Goal: Task Accomplishment & Management: Use online tool/utility

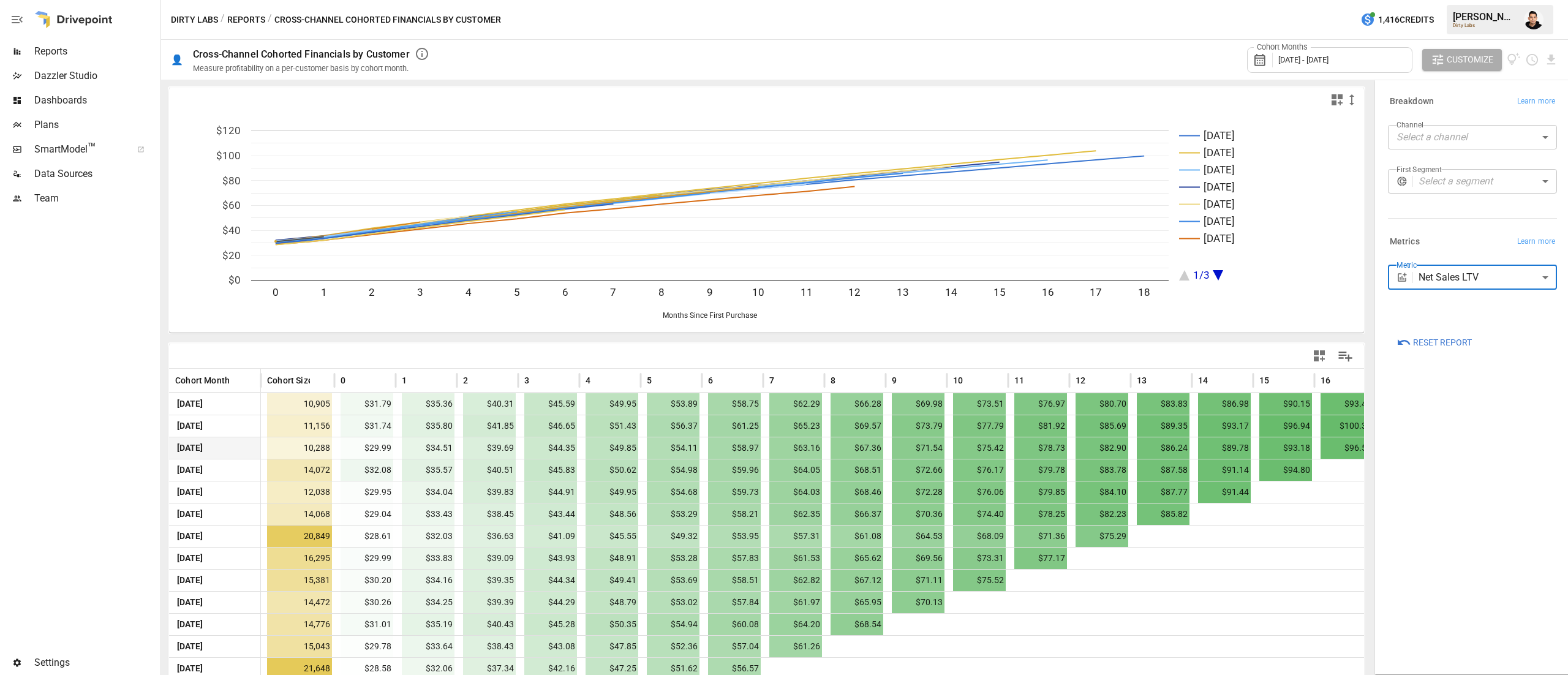
scroll to position [162, 0]
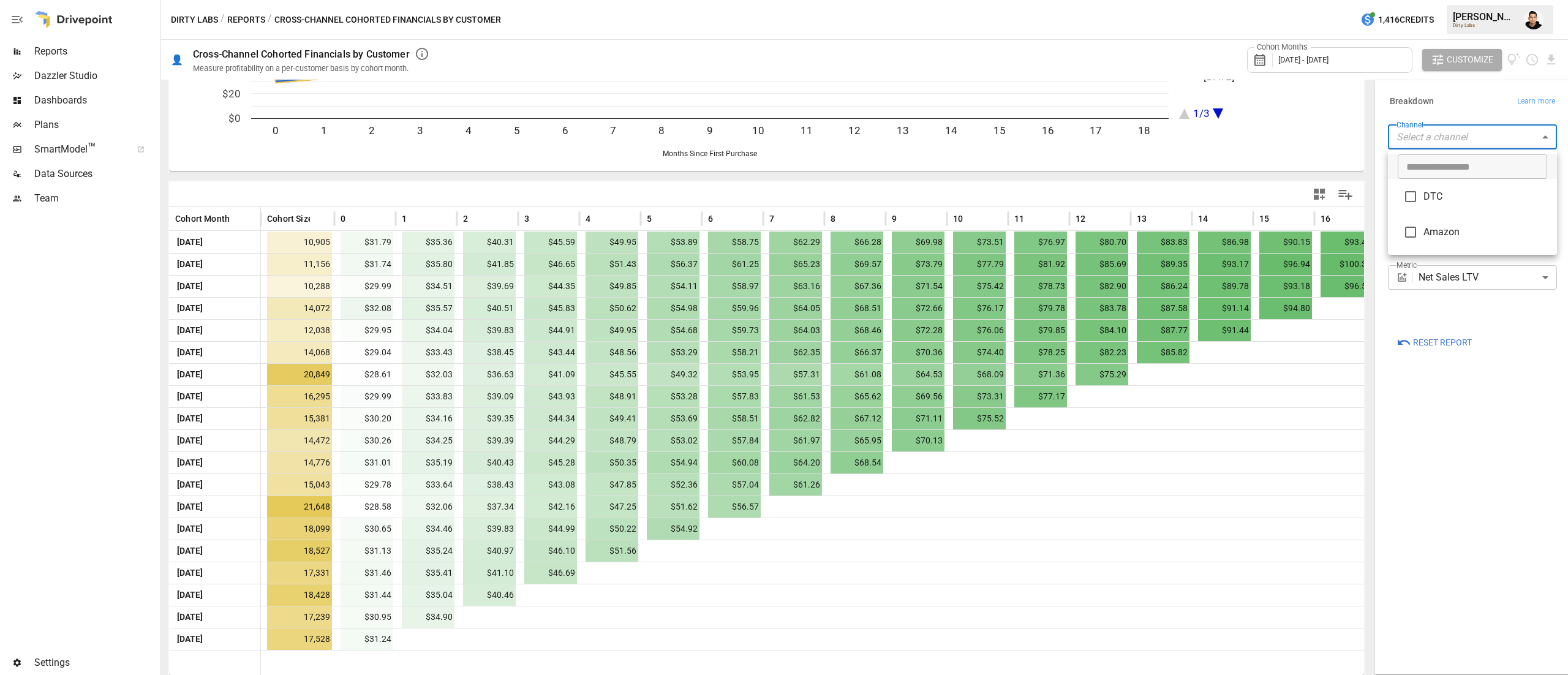
click at [1476, 0] on body "Reports Dazzler Studio Dashboards Plans SmartModel ™ Data Sources Team Settings…" at bounding box center [784, 0] width 1568 height 0
click at [1445, 201] on span "DTC" at bounding box center [1485, 197] width 123 height 15
click at [1433, 233] on span "Amazon" at bounding box center [1485, 233] width 123 height 15
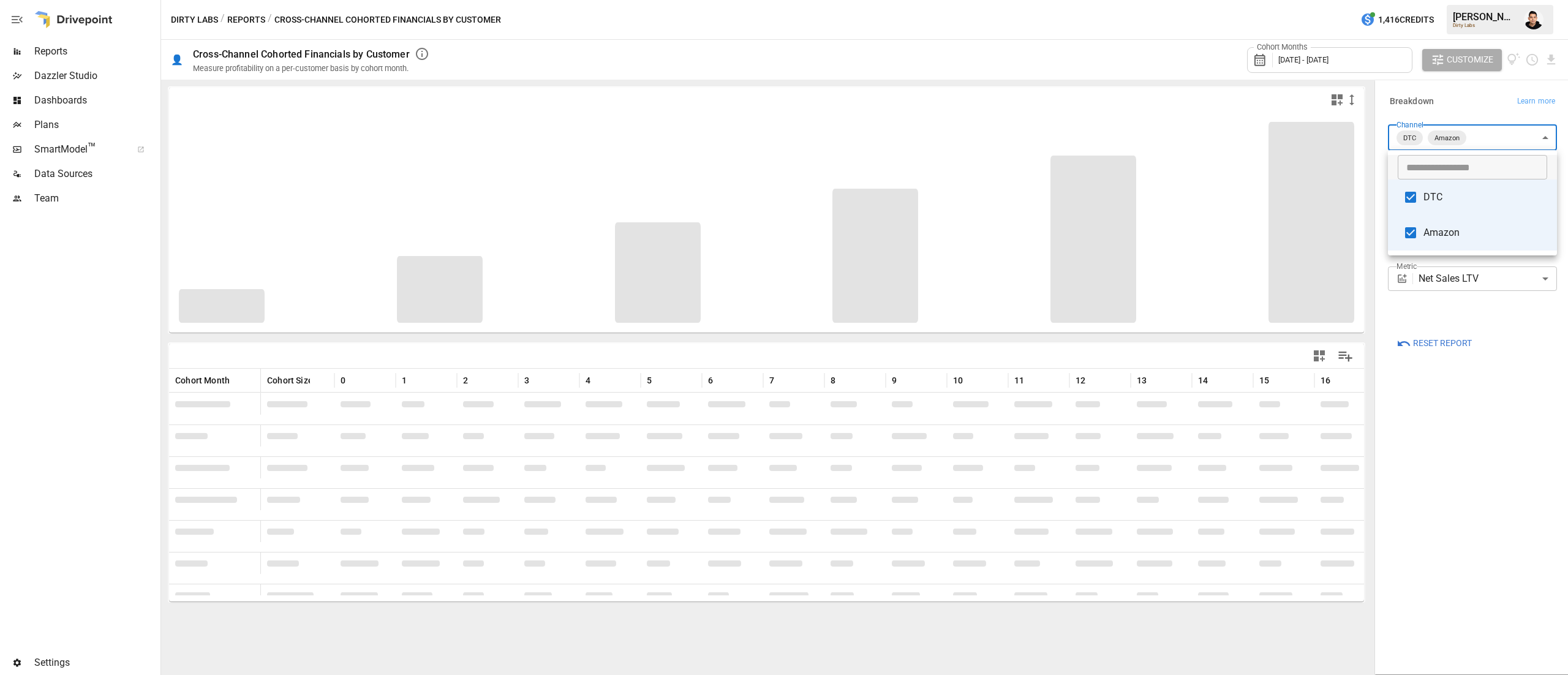
type input "**********"
click at [1470, 433] on div at bounding box center [784, 337] width 1568 height 675
